Goal: Communication & Community: Answer question/provide support

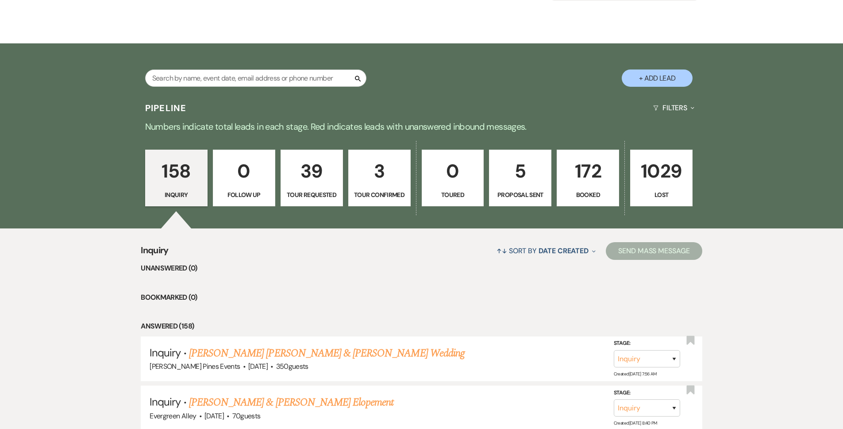
click at [604, 175] on p "172" at bounding box center [587, 171] width 51 height 30
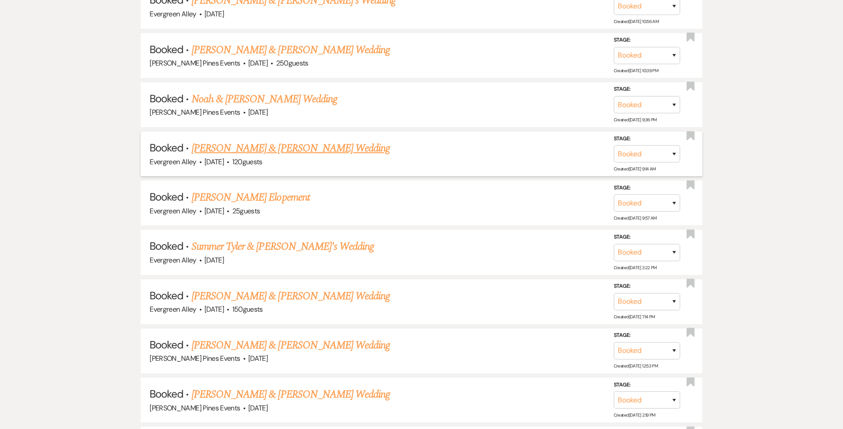
scroll to position [1105, 0]
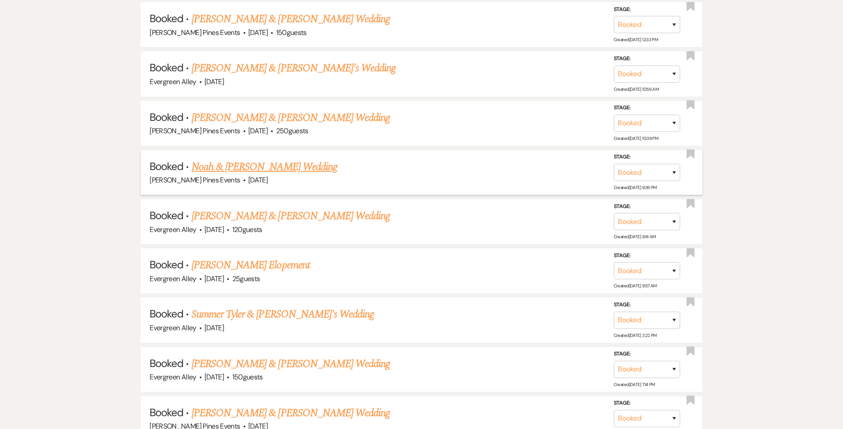
click at [273, 169] on link "Noah & [PERSON_NAME] Wedding" at bounding box center [265, 167] width 146 height 16
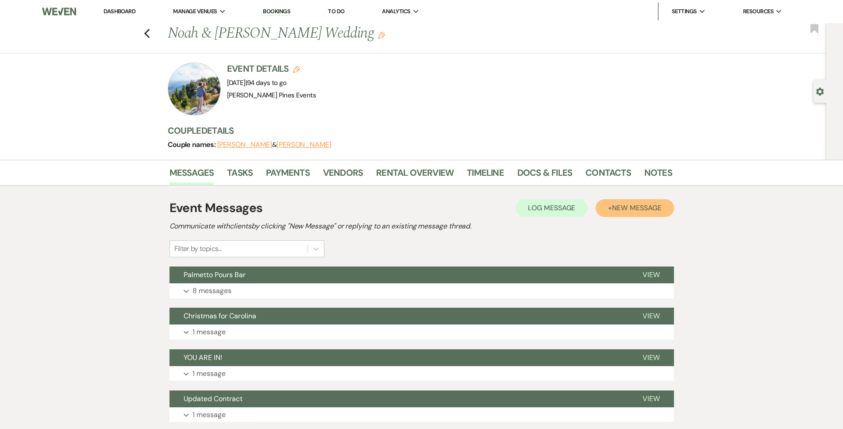
click at [633, 210] on span "New Message" at bounding box center [636, 207] width 49 height 9
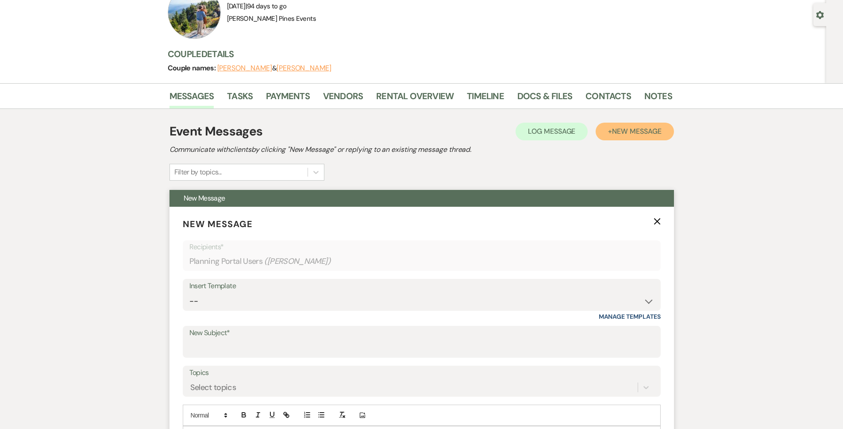
scroll to position [133, 0]
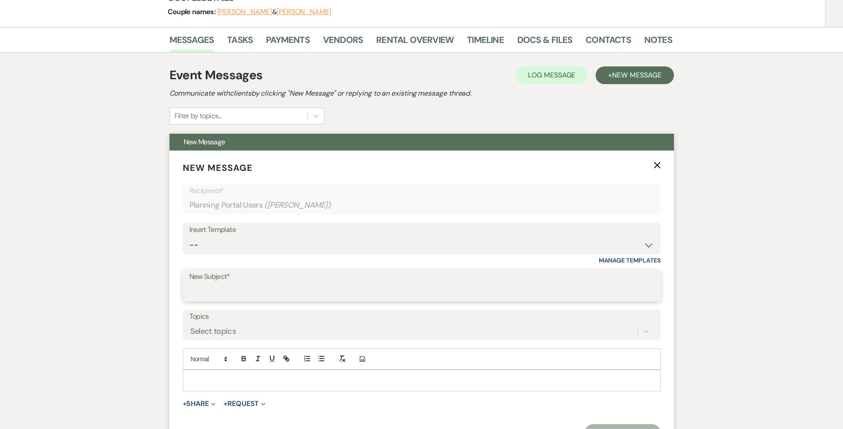
click at [248, 288] on input "New Subject*" at bounding box center [421, 291] width 464 height 17
type input "Bar Call Recap"
type button "ordered"
type button "bullet"
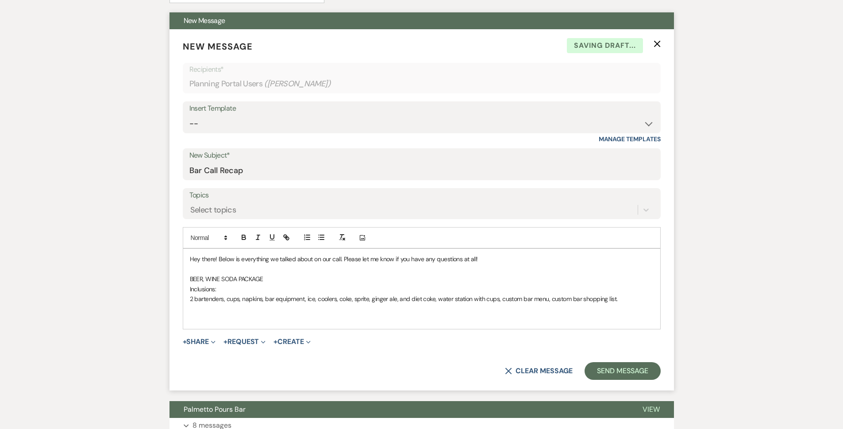
scroll to position [265, 0]
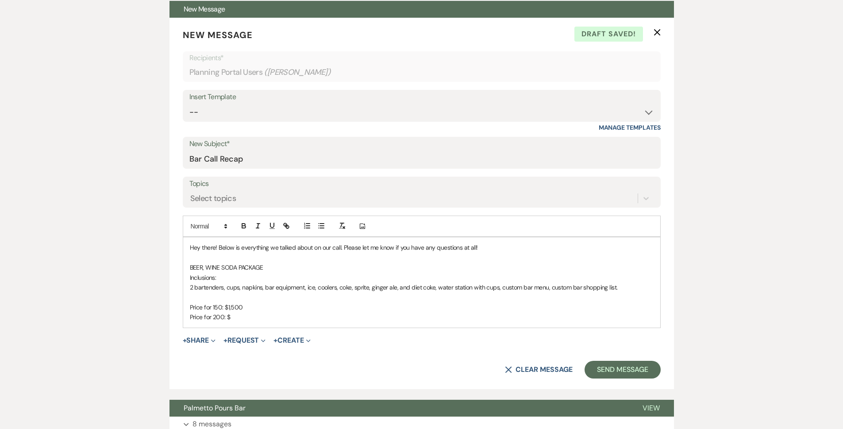
click at [708, 126] on div "Messages Tasks Payments Vendors Rental Overview Timeline Docs & Files Contacts …" at bounding box center [421, 272] width 843 height 756
click at [243, 318] on p "Price for 200: $" at bounding box center [422, 317] width 464 height 10
click at [769, 47] on div "Messages Tasks Payments Vendors Rental Overview Timeline Docs & Files Contacts …" at bounding box center [421, 272] width 843 height 756
click at [243, 318] on p "Price for 200: $" at bounding box center [422, 317] width 464 height 10
click at [234, 304] on p "Price for 150: $1,500" at bounding box center [422, 307] width 464 height 10
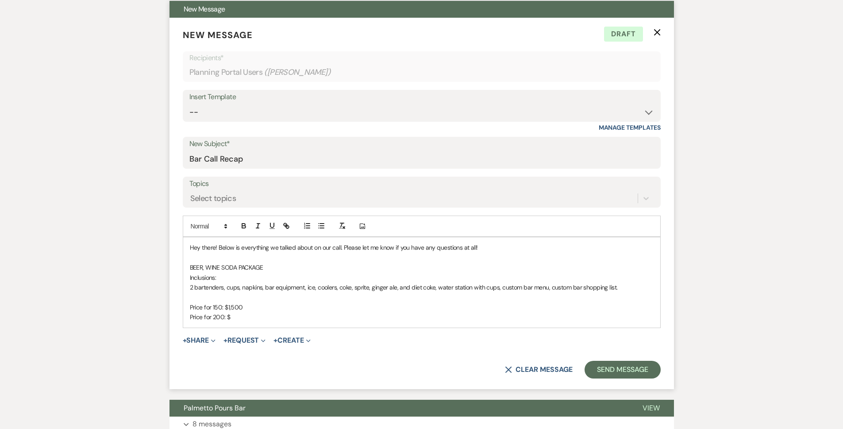
click at [246, 319] on p "Price for 200: $" at bounding box center [422, 317] width 464 height 10
click at [234, 307] on p "Price for 150: $1,500" at bounding box center [422, 307] width 464 height 10
click at [264, 313] on p "Price for 200: $" at bounding box center [422, 317] width 464 height 10
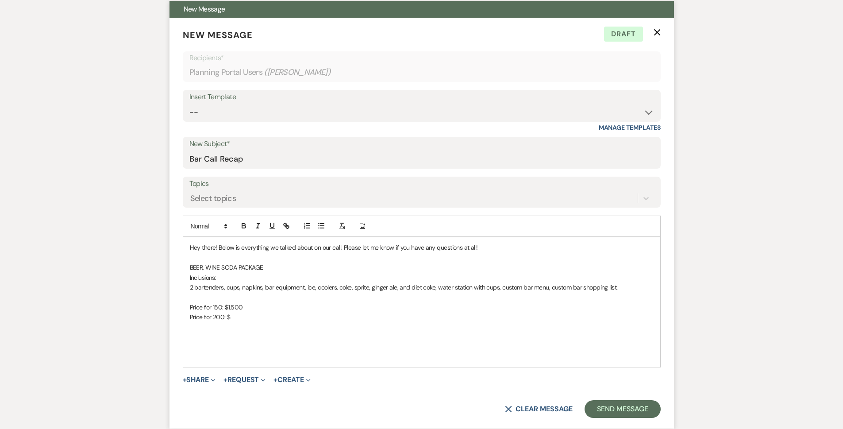
click at [268, 318] on p "Price for 200: $" at bounding box center [422, 317] width 464 height 10
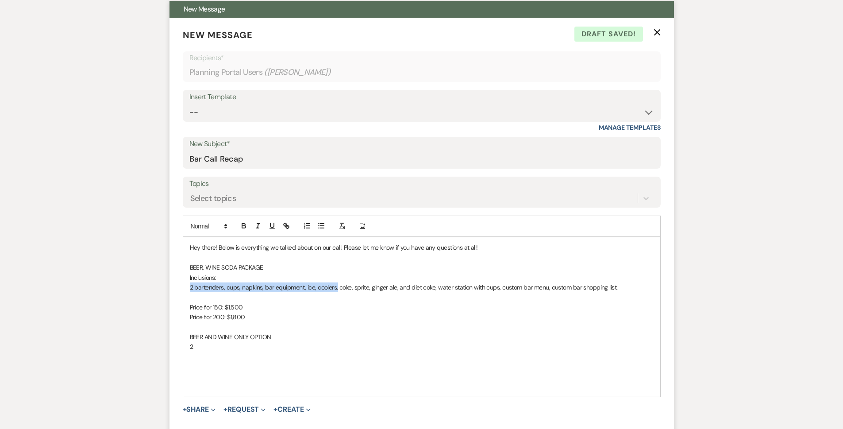
drag, startPoint x: 190, startPoint y: 287, endPoint x: 336, endPoint y: 288, distance: 146.4
click at [336, 288] on p "2 bartenders, cups, napkins, bar equipment, ice, coolers, coke, sprite, ginger …" at bounding box center [422, 287] width 464 height 10
drag, startPoint x: 298, startPoint y: 288, endPoint x: 183, endPoint y: 291, distance: 115.0
click at [183, 291] on div "Hey there! Below is everything we talked about on our call. Please let me know …" at bounding box center [421, 316] width 477 height 159
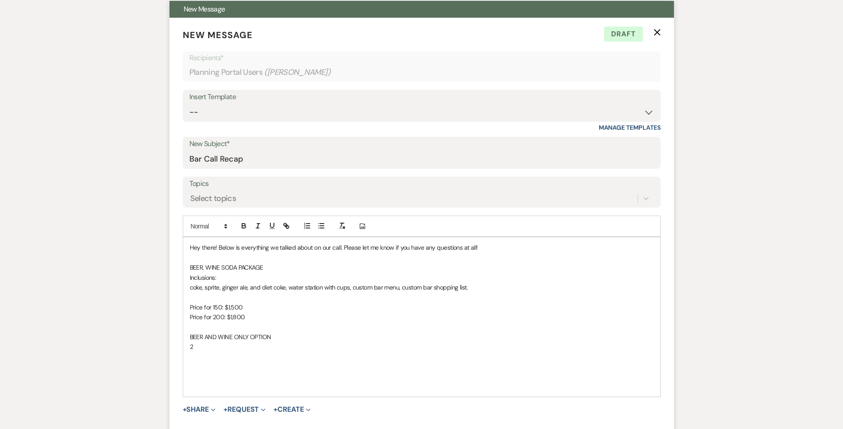
click at [210, 347] on p "2" at bounding box center [422, 346] width 464 height 10
click at [188, 381] on div "Hey there! Below is everything we talked about on our call. Please let me know …" at bounding box center [421, 336] width 477 height 199
click at [189, 376] on div "Hey there! Below is everything we talked about on our call. Please let me know …" at bounding box center [421, 336] width 477 height 199
click at [188, 308] on div "Hey there! Below is everything we talked about on our call. Please let me know …" at bounding box center [421, 331] width 477 height 189
drag, startPoint x: 191, startPoint y: 349, endPoint x: 358, endPoint y: 342, distance: 167.3
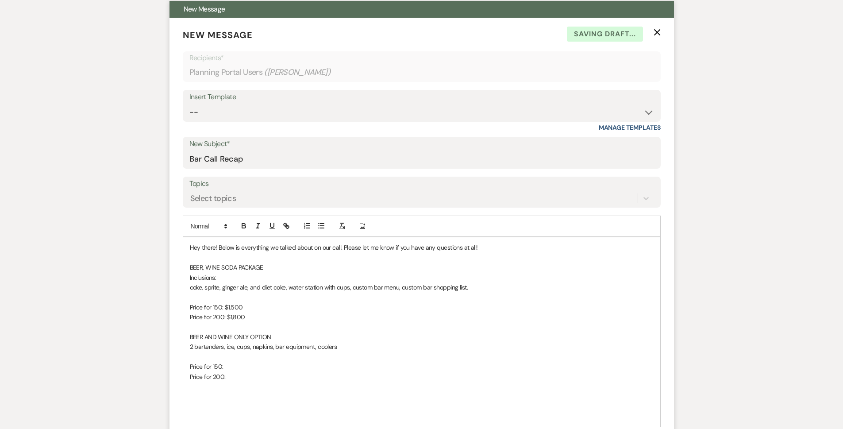
click at [358, 342] on p "2 bartenders, ice, cups, napkins, bar equipment, coolers" at bounding box center [422, 346] width 464 height 10
copy p "2 bartenders, ice, cups, napkins, bar equipment, coolers"
click at [186, 286] on div "Hey there! Below is everything we talked about on our call. Please let me know …" at bounding box center [421, 331] width 477 height 189
drag, startPoint x: 435, startPoint y: 287, endPoint x: 619, endPoint y: 288, distance: 183.6
click at [619, 288] on p "2 bartenders, ice, cups, napkins, bar equipment, coolers, coke, sprite, ginger …" at bounding box center [422, 287] width 464 height 10
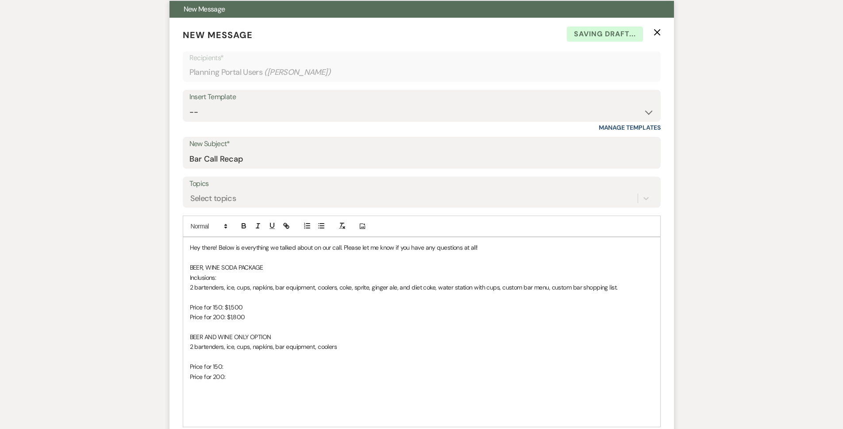
copy p "water station with cups, custom bar menu, custom bar shopping list."
click at [344, 350] on p "2 bartenders, ice, cups, napkins, bar equipment, coolers" at bounding box center [422, 346] width 464 height 10
click at [334, 349] on p "2 bartenders, ice, cups, napkins, bar equipment, coolerswater station with cups…" at bounding box center [422, 346] width 464 height 10
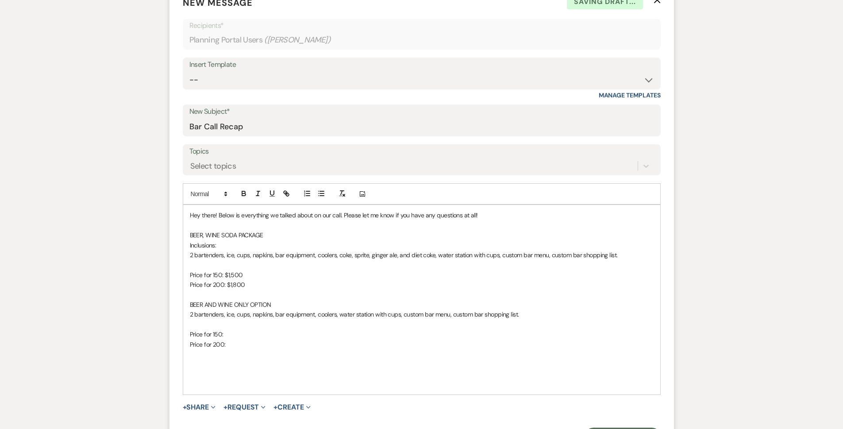
scroll to position [354, 0]
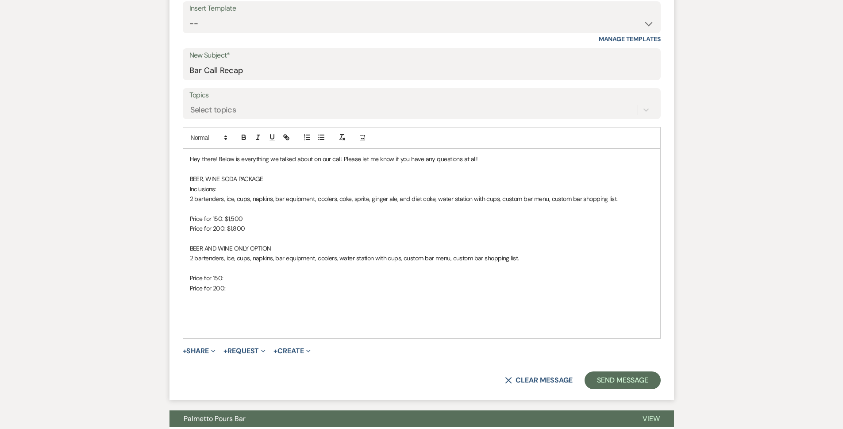
click at [249, 276] on p "Price for 150:" at bounding box center [422, 278] width 464 height 10
click at [595, 376] on button "Send Message" at bounding box center [622, 380] width 76 height 18
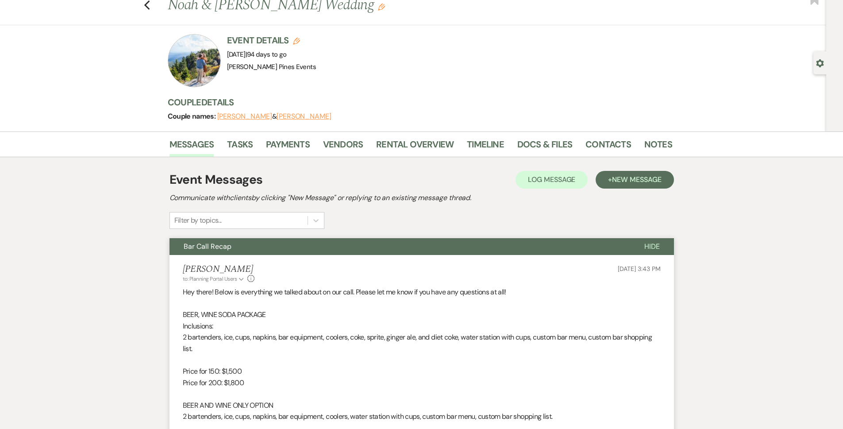
scroll to position [0, 0]
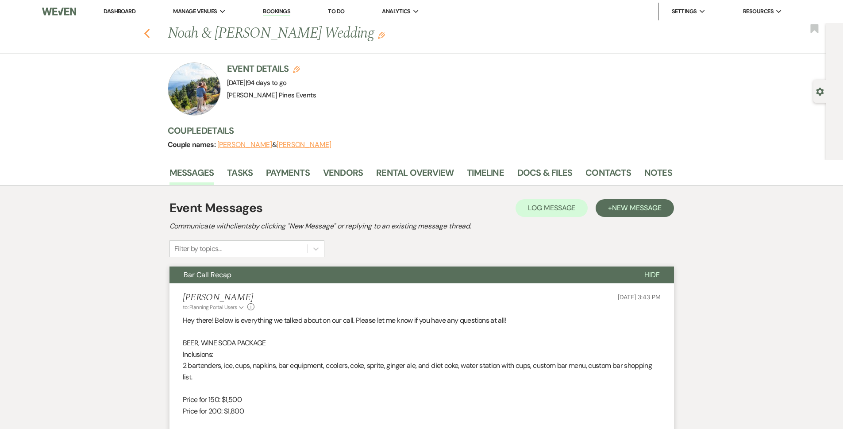
click at [148, 34] on use "button" at bounding box center [147, 34] width 6 height 10
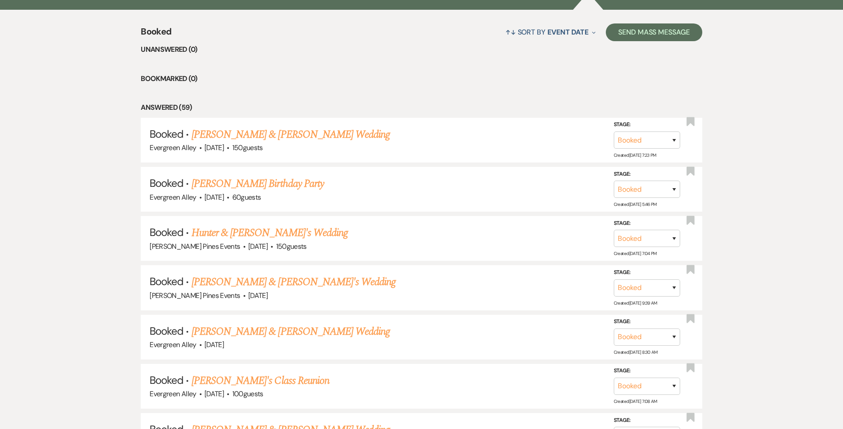
scroll to position [265, 0]
